Goal: Task Accomplishment & Management: Complete application form

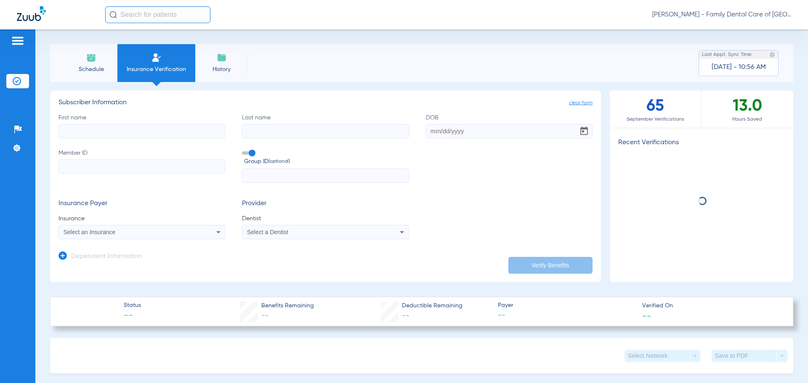
click at [108, 119] on label "First name" at bounding box center [141, 126] width 167 height 25
click at [108, 124] on input "First name" at bounding box center [141, 131] width 167 height 14
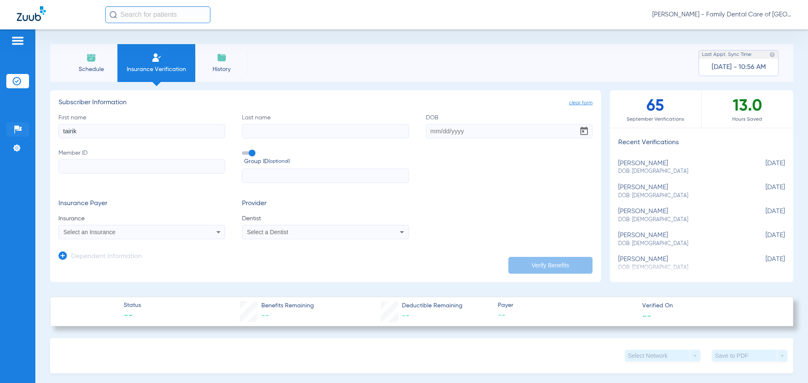
type input "tairik"
type input "[PERSON_NAME]"
type input "[DATE]"
click at [96, 171] on input "Member ID" at bounding box center [141, 166] width 167 height 14
click at [138, 171] on input "Member ID Required" at bounding box center [141, 166] width 167 height 14
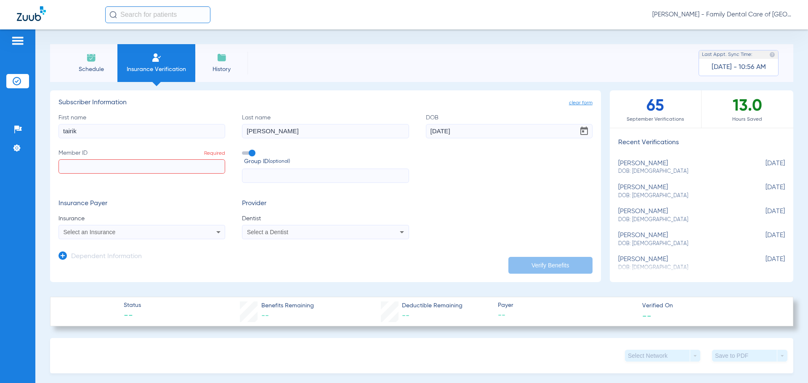
paste input "TEA806810925"
type input "TEA806810925"
click at [295, 175] on input "text" at bounding box center [325, 176] width 167 height 14
drag, startPoint x: 503, startPoint y: 182, endPoint x: 489, endPoint y: 179, distance: 14.6
click at [503, 181] on div "First name [PERSON_NAME] Last name [PERSON_NAME] [DEMOGRAPHIC_DATA] Member ID T…" at bounding box center [325, 149] width 534 height 70
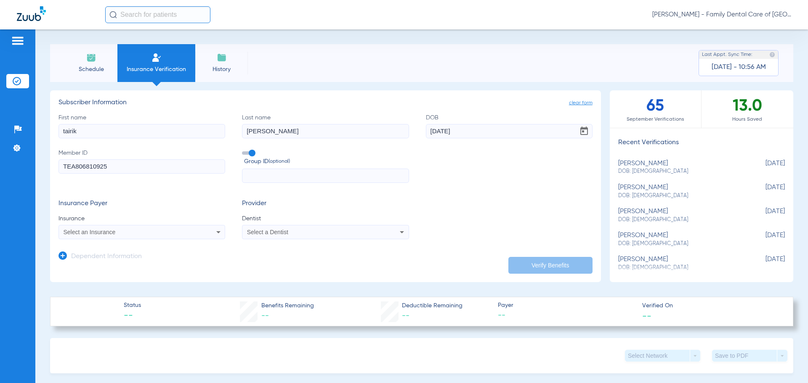
click at [219, 236] on icon at bounding box center [218, 232] width 10 height 10
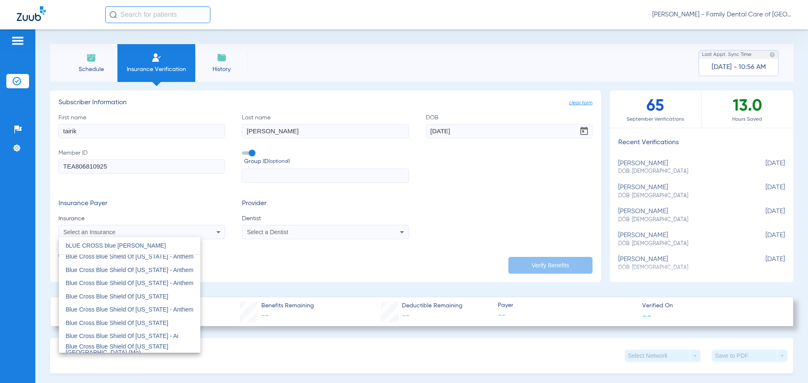
scroll to position [126, 0]
type input "bLUE CROSS blue [PERSON_NAME]"
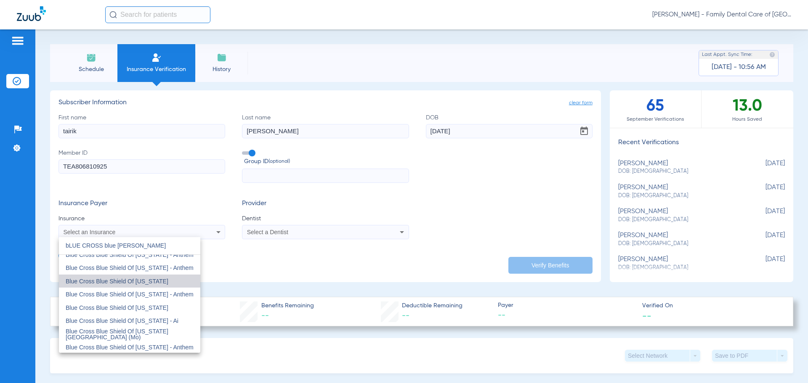
click at [150, 287] on mat-option "Blue Cross Blue Shield Of [US_STATE]" at bounding box center [129, 281] width 141 height 13
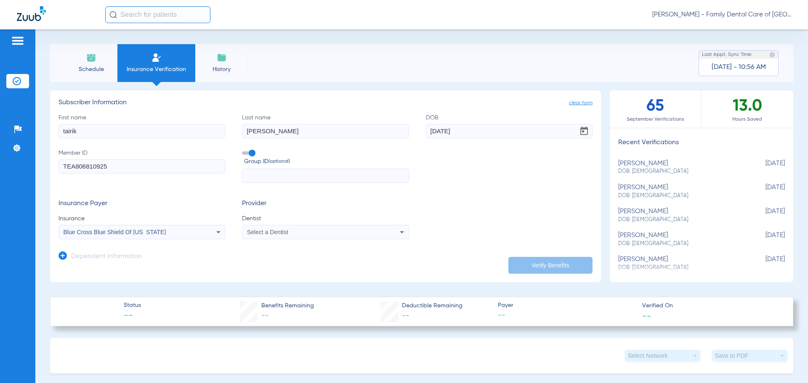
click at [262, 234] on span "Select a Dentist" at bounding box center [267, 232] width 41 height 7
type input "ale"
click at [300, 282] on mat-option "[PERSON_NAME] 1538516984" at bounding box center [311, 287] width 141 height 13
click at [490, 207] on div "Insurance Payer Insurance Blue Cross Blue Shield Of [US_STATE] Provider Dentist…" at bounding box center [325, 220] width 534 height 40
click at [510, 255] on app-dependent-form "Dependent Information" at bounding box center [325, 253] width 534 height 28
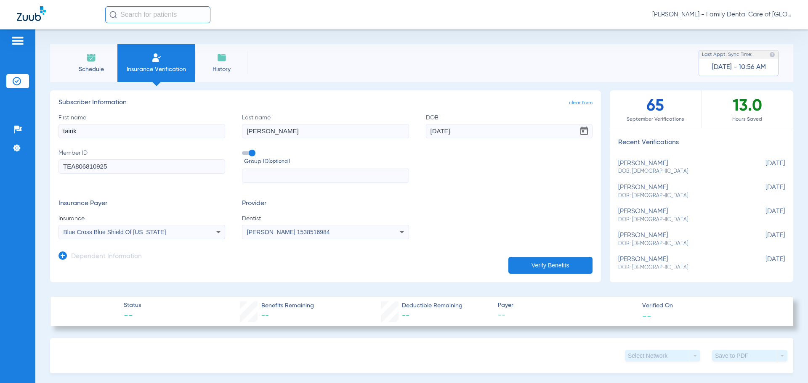
click at [512, 260] on button "Verify Benefits" at bounding box center [550, 265] width 84 height 17
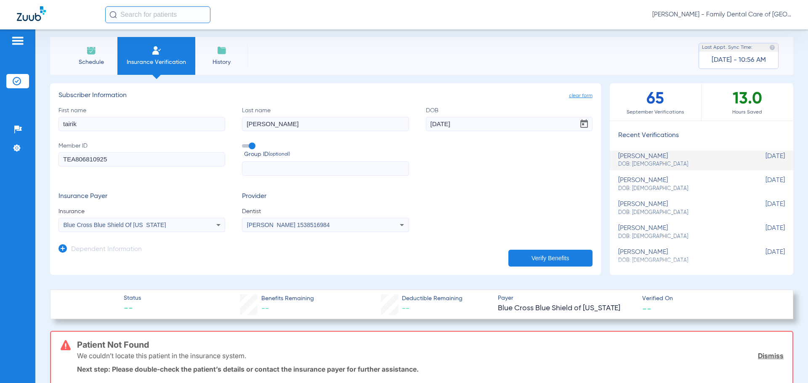
scroll to position [0, 0]
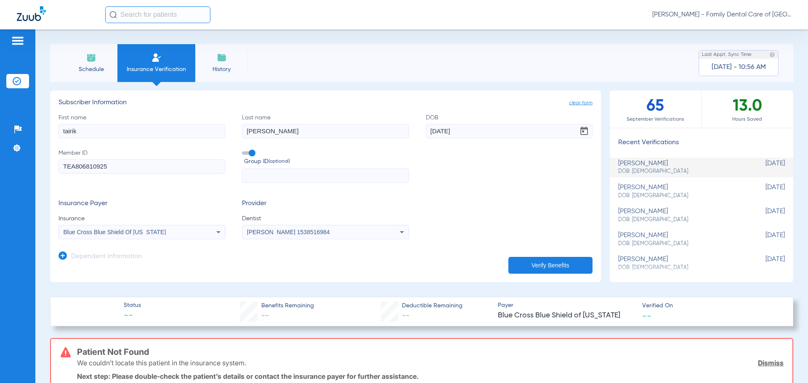
drag, startPoint x: 468, startPoint y: 175, endPoint x: 431, endPoint y: 173, distance: 37.5
click at [468, 175] on div "First name [PERSON_NAME] Last name [PERSON_NAME] [DEMOGRAPHIC_DATA] Member ID T…" at bounding box center [325, 149] width 534 height 70
click at [124, 127] on input "tairik" at bounding box center [141, 131] width 167 height 14
click at [13, 134] on div "Patients Insurance Verification Setup Help Center Settings Schedule Insurance V…" at bounding box center [404, 220] width 808 height 383
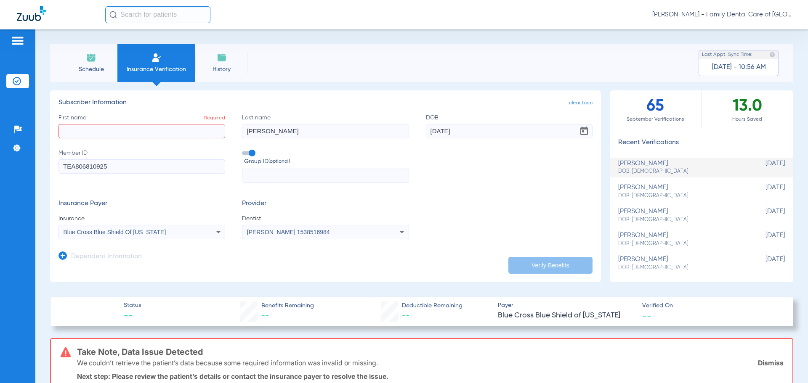
drag, startPoint x: 207, startPoint y: 128, endPoint x: 154, endPoint y: 128, distance: 53.0
click at [164, 128] on div "First name Required Last name [PERSON_NAME] [DEMOGRAPHIC_DATA] Member ID TEA806…" at bounding box center [325, 149] width 534 height 70
drag, startPoint x: 495, startPoint y: 136, endPoint x: 284, endPoint y: 148, distance: 211.6
click at [300, 145] on div "First name Required Last name Required DOB [DEMOGRAPHIC_DATA] Member ID TEA8068…" at bounding box center [325, 149] width 534 height 70
drag, startPoint x: 152, startPoint y: 169, endPoint x: -36, endPoint y: 175, distance: 187.8
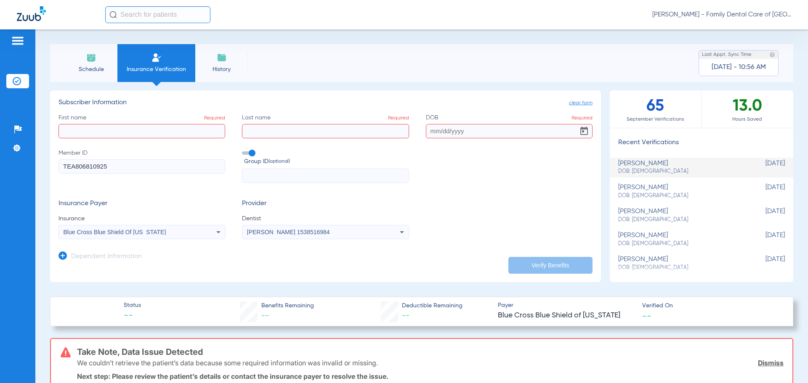
click at [0, 175] on html "[PERSON_NAME] - Family Dental Care of Champaign Patients Insurance Verification…" at bounding box center [404, 191] width 808 height 383
click at [143, 133] on input "First name Required" at bounding box center [141, 131] width 167 height 14
type input "yichen"
click at [273, 130] on input "Last name Required" at bounding box center [325, 131] width 167 height 14
type input "liu"
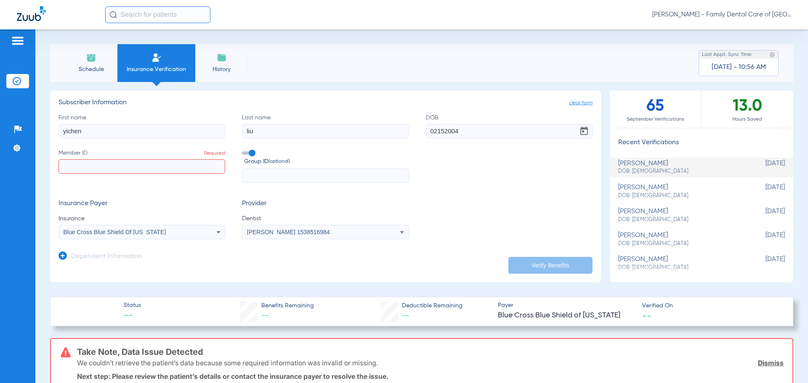
type input "[DATE]"
click at [128, 172] on input "Member ID Required" at bounding box center [141, 166] width 167 height 14
paste input "008985609"
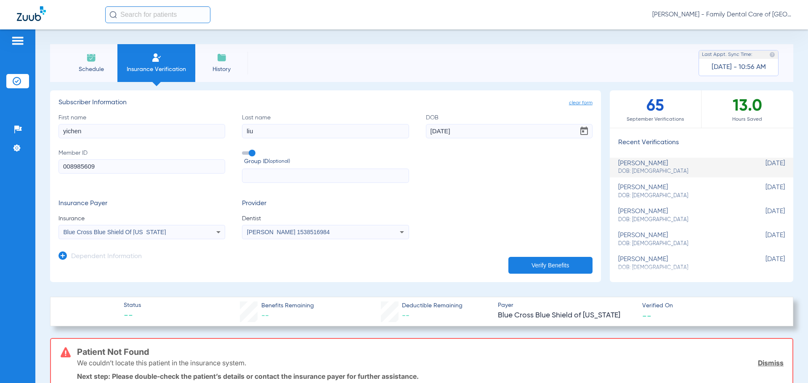
type input "008985609"
click at [307, 174] on input "text" at bounding box center [325, 176] width 167 height 14
click at [300, 174] on input "text" at bounding box center [325, 176] width 167 height 14
paste input "874161"
type input "874161"
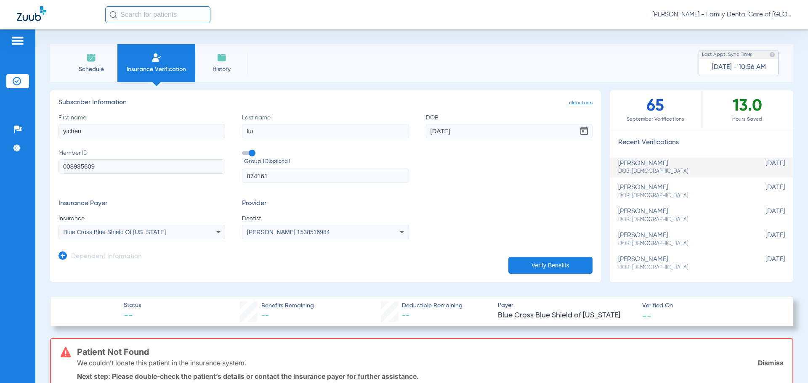
click at [159, 228] on div "Blue Cross Blue Shield Of [US_STATE]" at bounding box center [142, 232] width 166 height 10
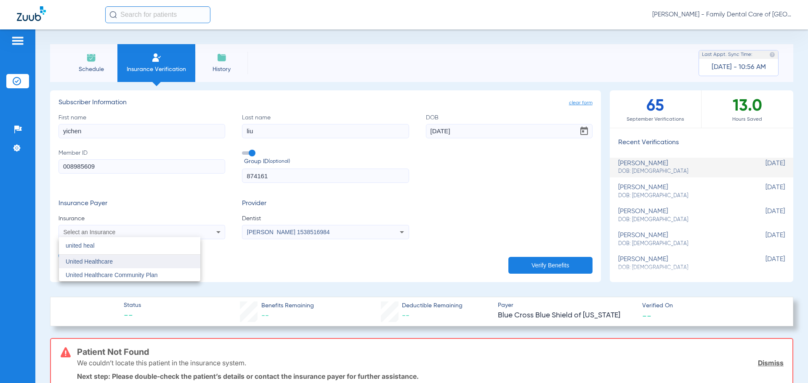
type input "united heal"
click at [87, 261] on span "United Healthcare" at bounding box center [89, 261] width 47 height 7
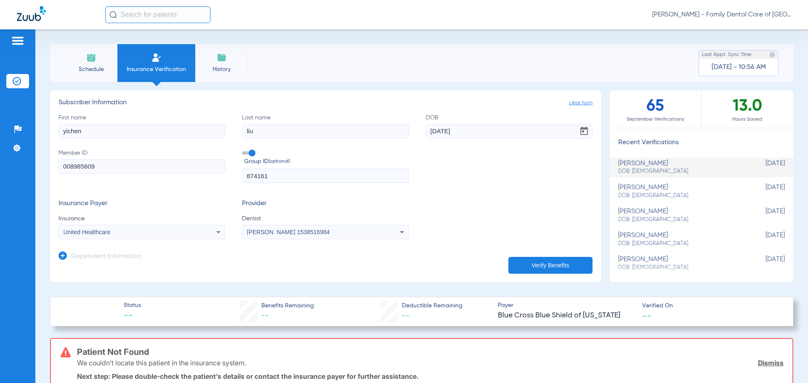
click at [544, 261] on button "Verify Benefits" at bounding box center [550, 265] width 84 height 17
click at [504, 183] on div "First name [PERSON_NAME] Last name [PERSON_NAME] [DEMOGRAPHIC_DATA] Member ID 0…" at bounding box center [325, 149] width 534 height 70
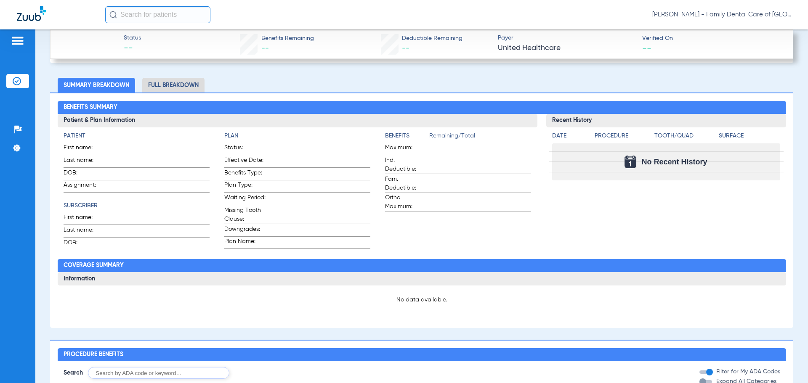
scroll to position [379, 0]
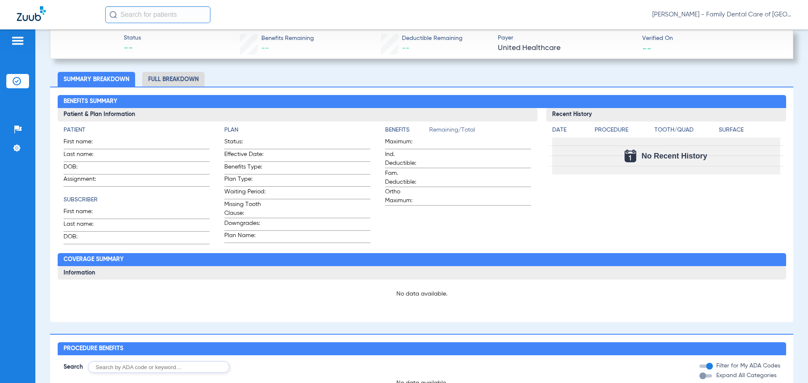
click at [313, 271] on h3 "Information" at bounding box center [422, 272] width 728 height 13
